Goal: Task Accomplishment & Management: Manage account settings

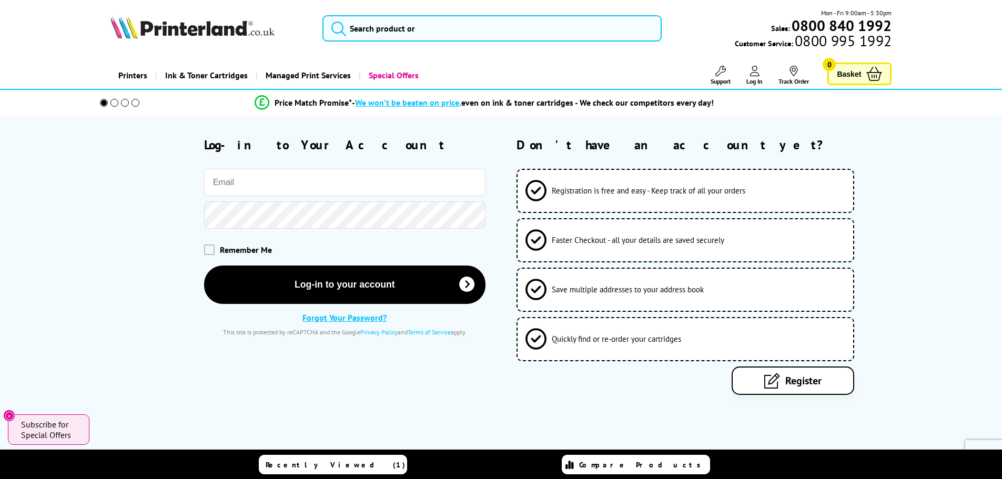
type input "[PERSON_NAME][EMAIL_ADDRESS][DOMAIN_NAME]"
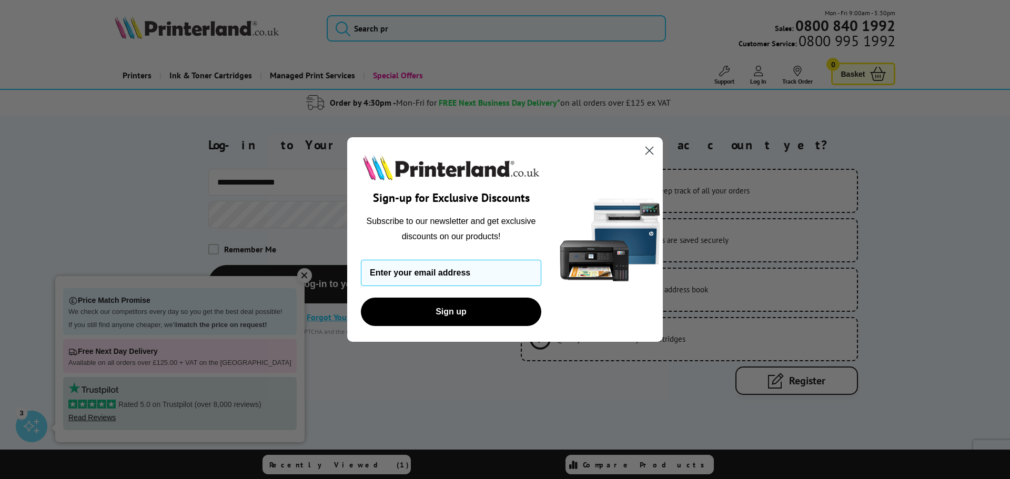
click at [650, 149] on icon "Close dialog" at bounding box center [649, 150] width 7 height 7
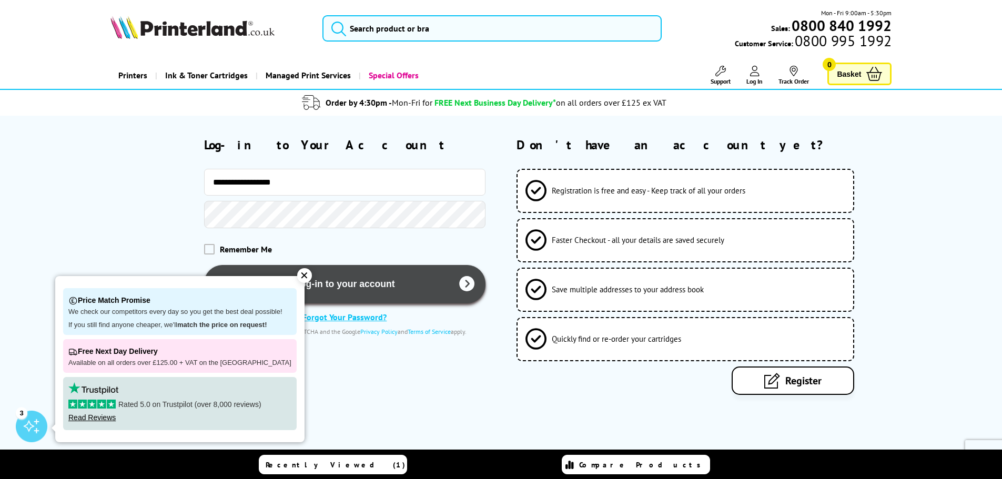
click at [353, 279] on button "Log-in to your account" at bounding box center [344, 284] width 281 height 38
click at [297, 275] on div "✕" at bounding box center [304, 275] width 15 height 15
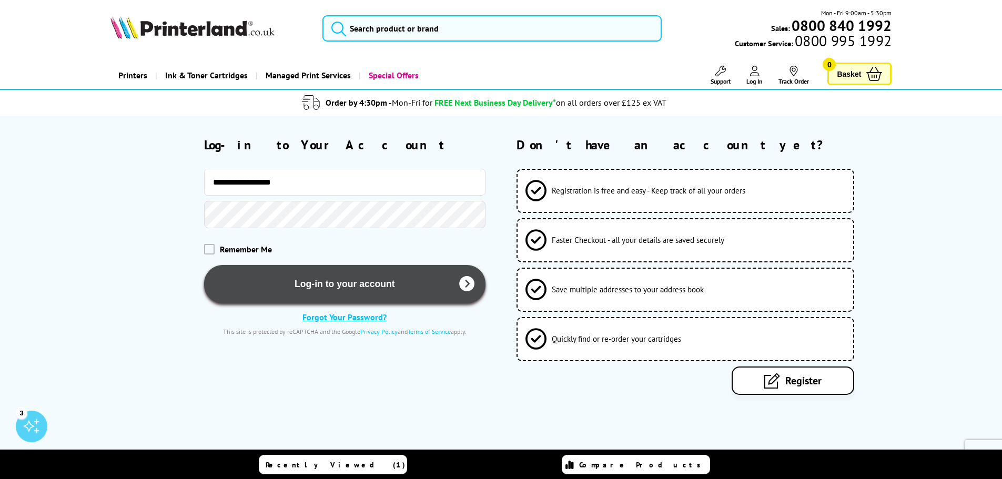
click at [339, 288] on button "Log-in to your account" at bounding box center [344, 284] width 281 height 38
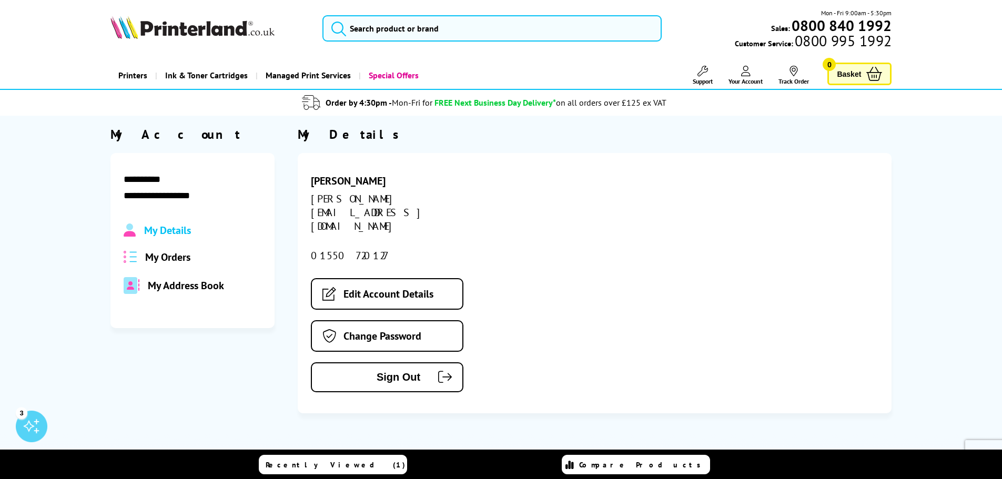
click at [172, 255] on span "My Orders" at bounding box center [167, 257] width 45 height 14
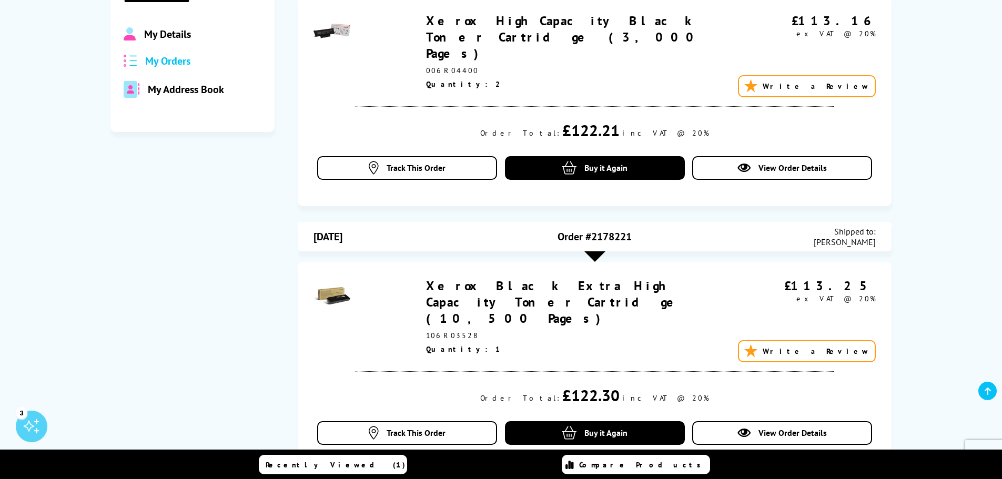
scroll to position [210, 0]
